Goal: Use online tool/utility: Utilize a website feature to perform a specific function

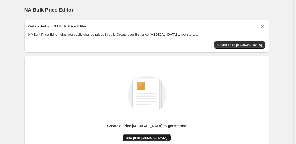
click at [142, 137] on span "New price [MEDICAL_DATA]" at bounding box center [147, 138] width 42 height 4
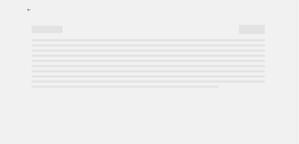
select select "percentage"
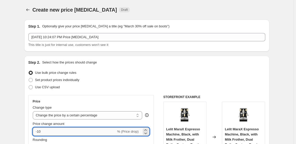
click at [54, 129] on input "-10" at bounding box center [74, 132] width 83 height 8
type input "-1"
type input "-3"
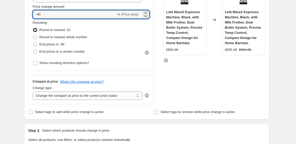
type input "-40"
click at [33, 45] on div "Price Change type Change the price to a certain amount Change the price by a ce…" at bounding box center [91, 24] width 126 height 93
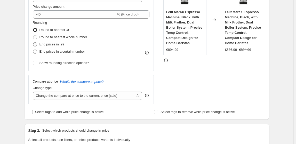
click at [36, 44] on span at bounding box center [35, 44] width 4 height 4
click at [33, 43] on input "End prices in .99" at bounding box center [33, 42] width 0 height 0
radio input "true"
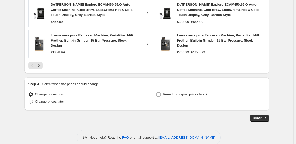
scroll to position [400, 0]
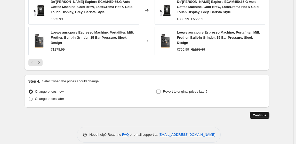
click at [264, 113] on span "Continue" at bounding box center [259, 115] width 13 height 4
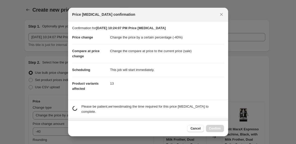
scroll to position [0, 0]
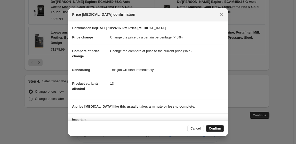
click at [213, 130] on span "Confirm" at bounding box center [215, 129] width 12 height 4
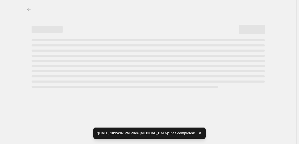
select select "percentage"
